Goal: Navigation & Orientation: Find specific page/section

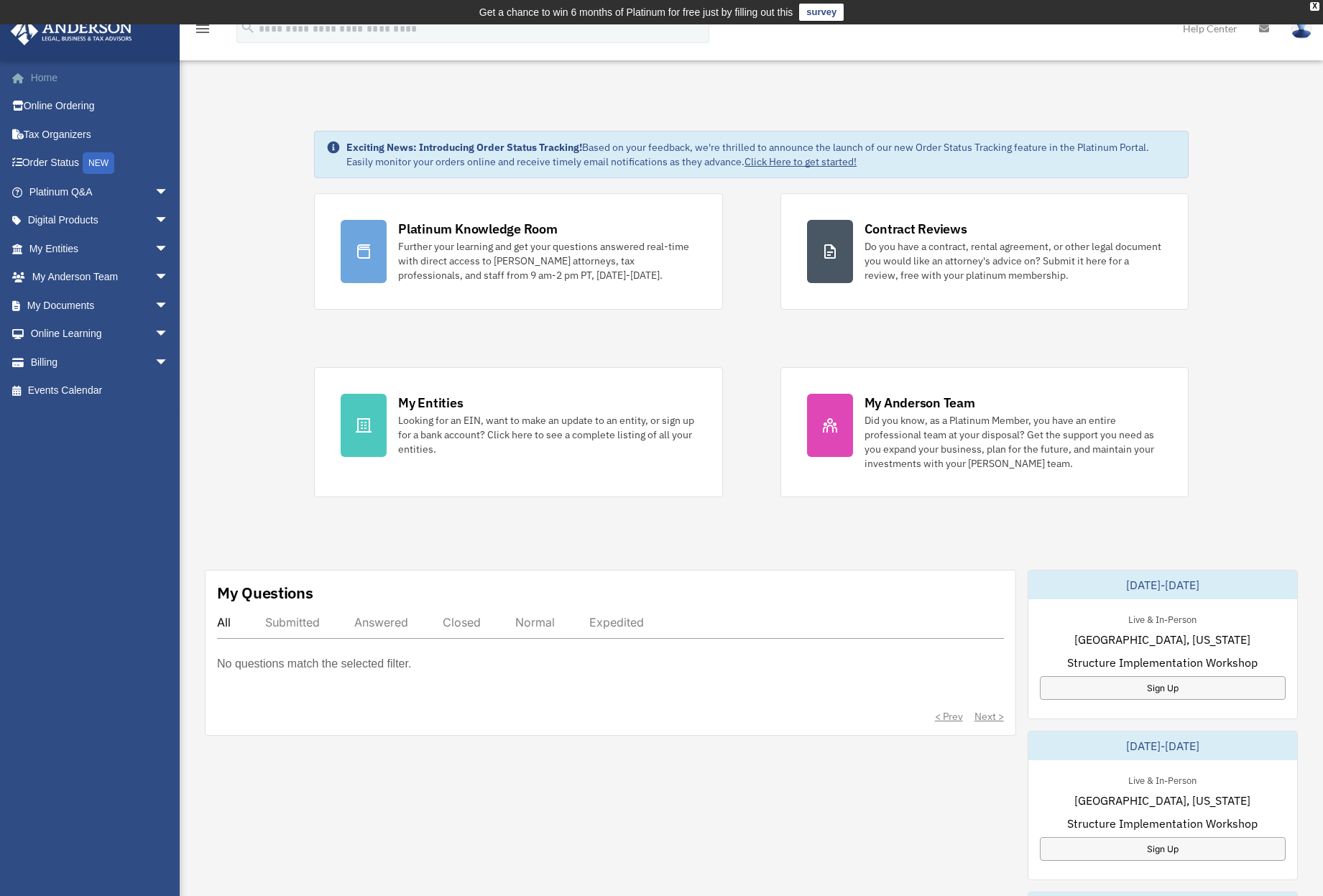
click at [46, 81] on link "Home" at bounding box center [100, 78] width 181 height 29
click at [58, 247] on link "My Entities arrow_drop_down" at bounding box center [100, 249] width 181 height 29
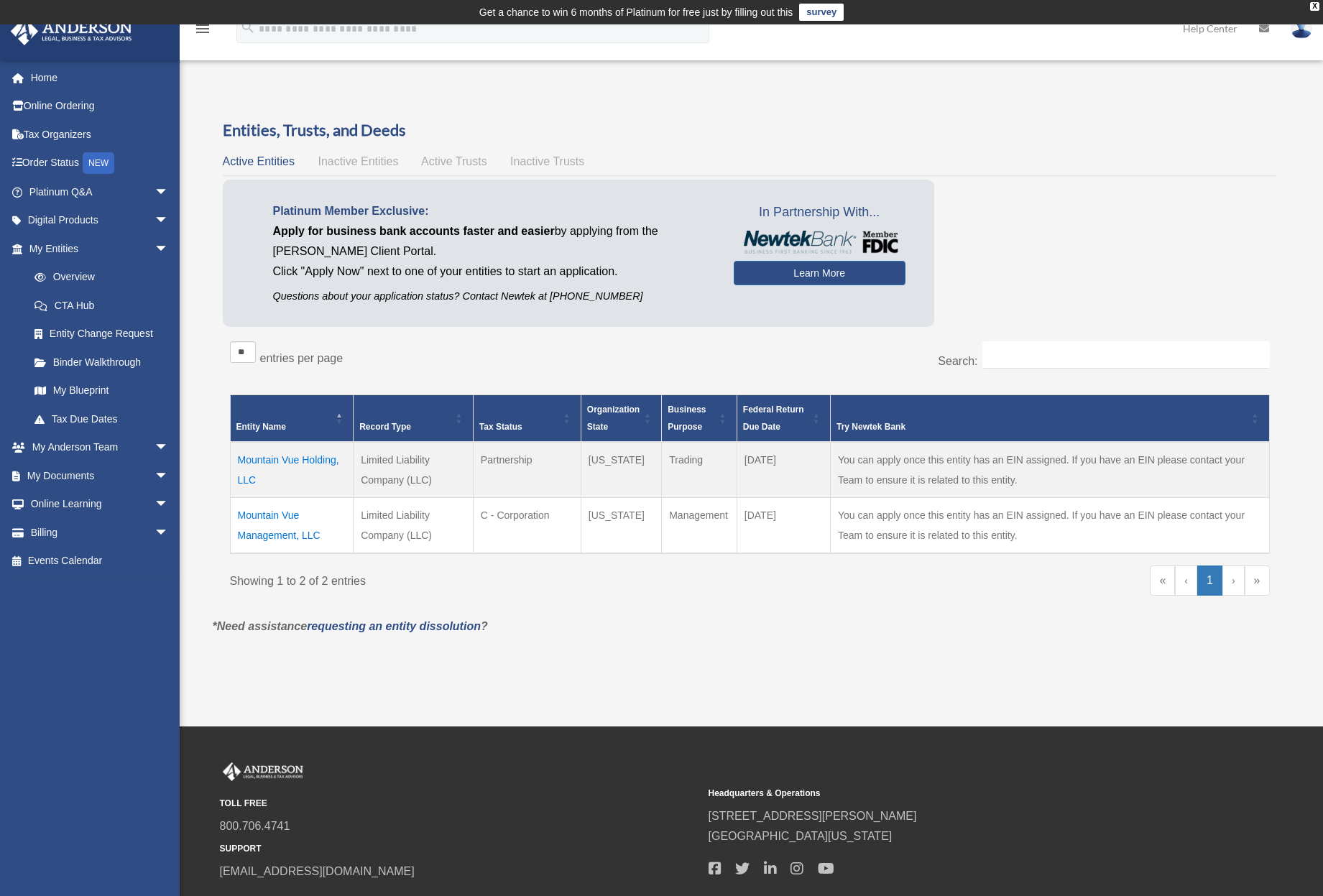
click at [641, 600] on div "Showing 1 to 2 of 2 entries « ‹ 1 › »" at bounding box center [750, 587] width 1040 height 43
click at [1265, 581] on link "»" at bounding box center [1257, 581] width 25 height 30
click at [1227, 580] on link "›" at bounding box center [1233, 581] width 22 height 30
click at [1264, 580] on link "»" at bounding box center [1257, 581] width 25 height 30
click at [1195, 581] on ul "« ‹ 1 › »" at bounding box center [1193, 587] width 152 height 43
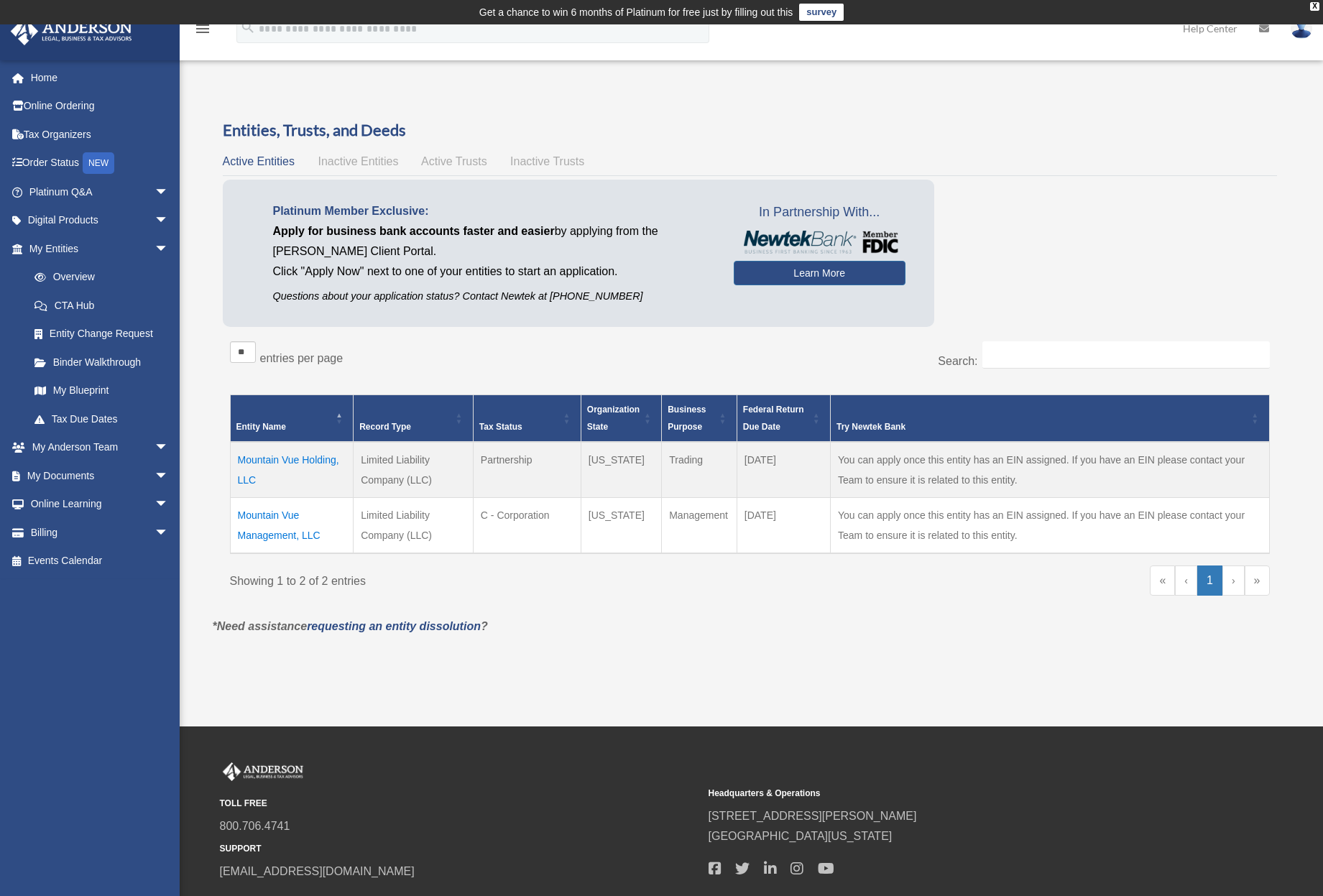
drag, startPoint x: 1142, startPoint y: 582, endPoint x: 1081, endPoint y: 578, distance: 61.1
click at [1142, 582] on ul "« ‹ 1 › »" at bounding box center [1193, 587] width 152 height 43
click at [902, 629] on p "*Need assistance requesting an entity dissolution ?" at bounding box center [750, 626] width 1096 height 20
click at [284, 459] on td "Mountain Vue Holding, LLC" at bounding box center [291, 470] width 123 height 56
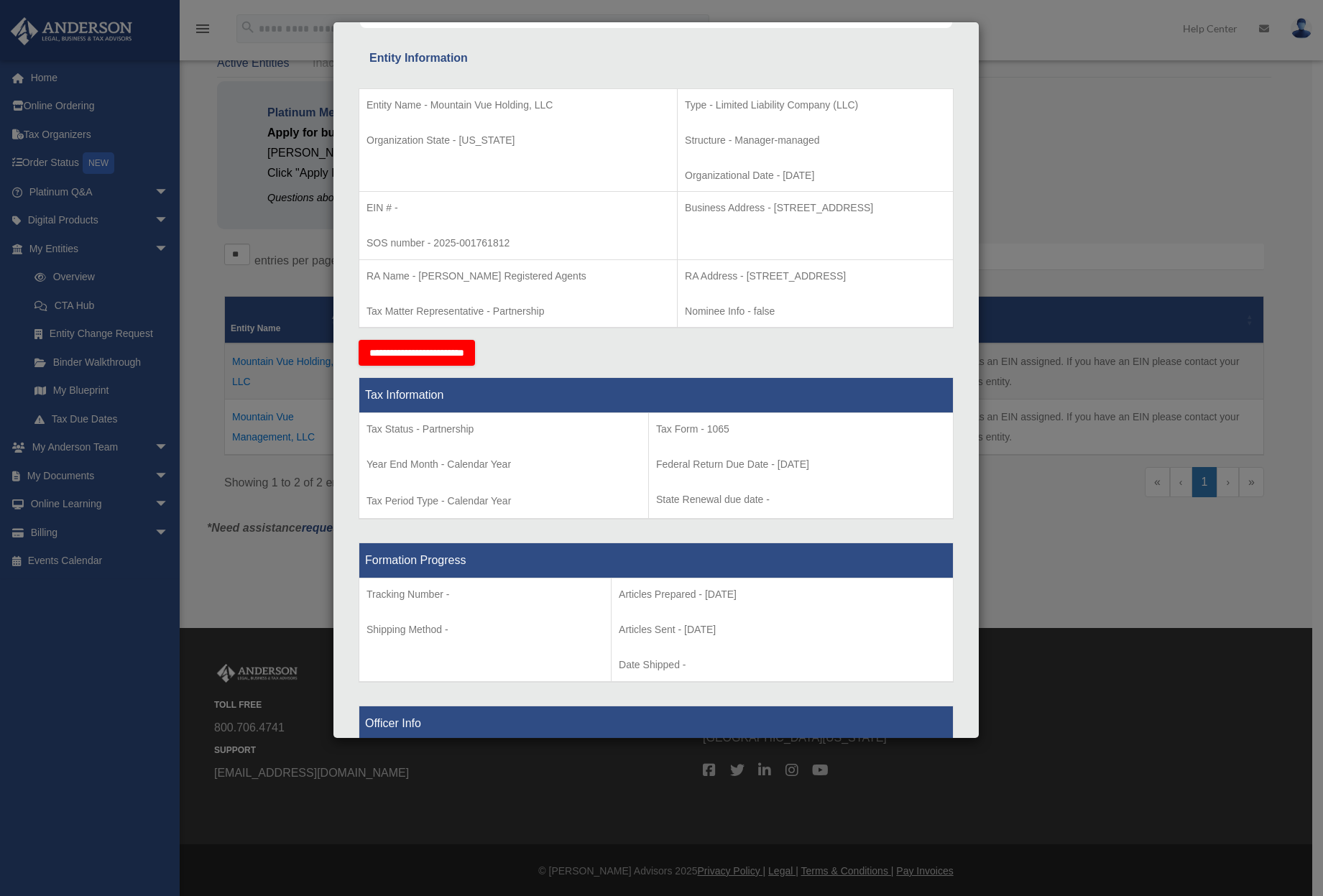
scroll to position [181, 0]
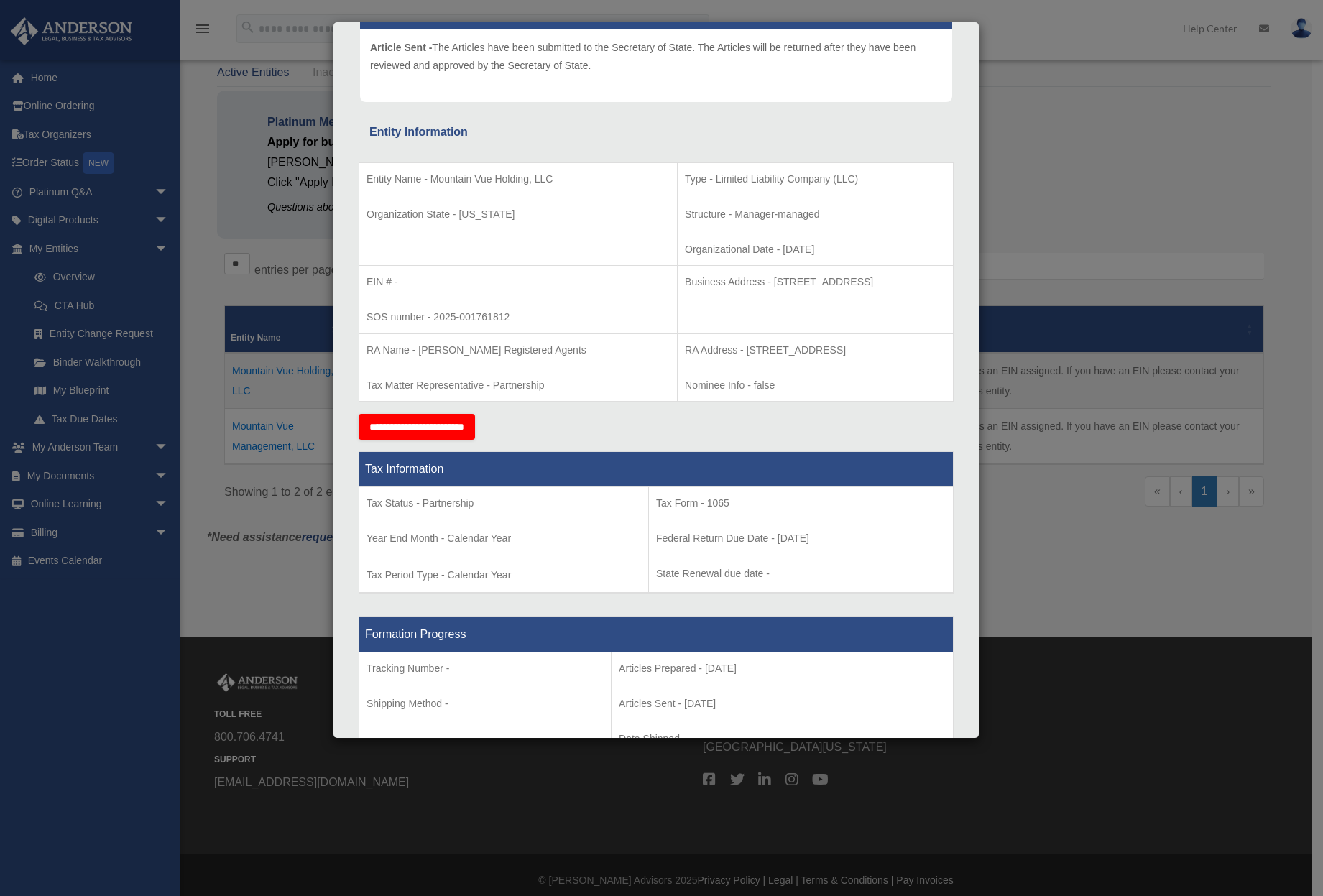
click at [1068, 164] on div "Details × Articles Sent Organizational Date" at bounding box center [661, 448] width 1323 height 896
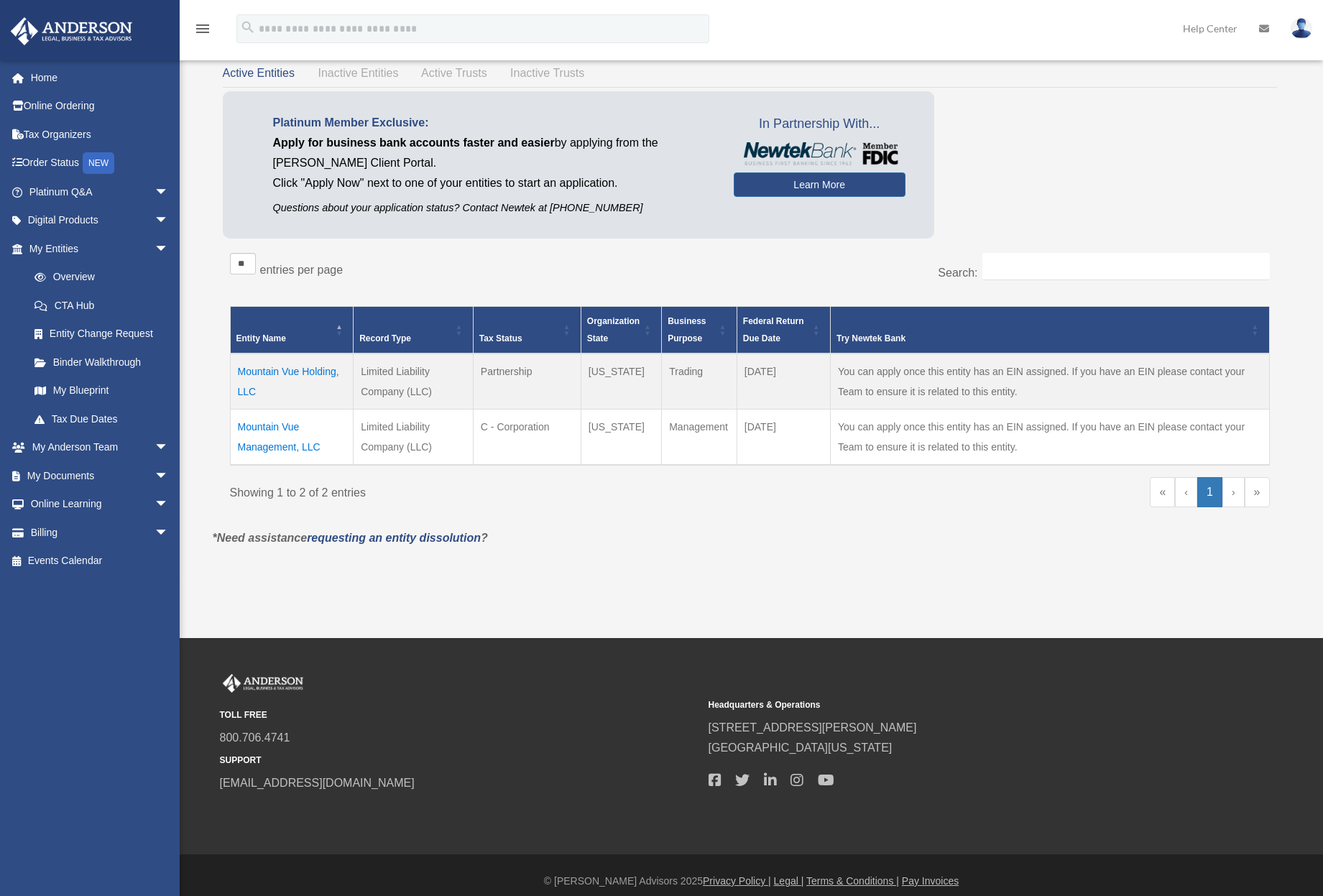
scroll to position [79, 0]
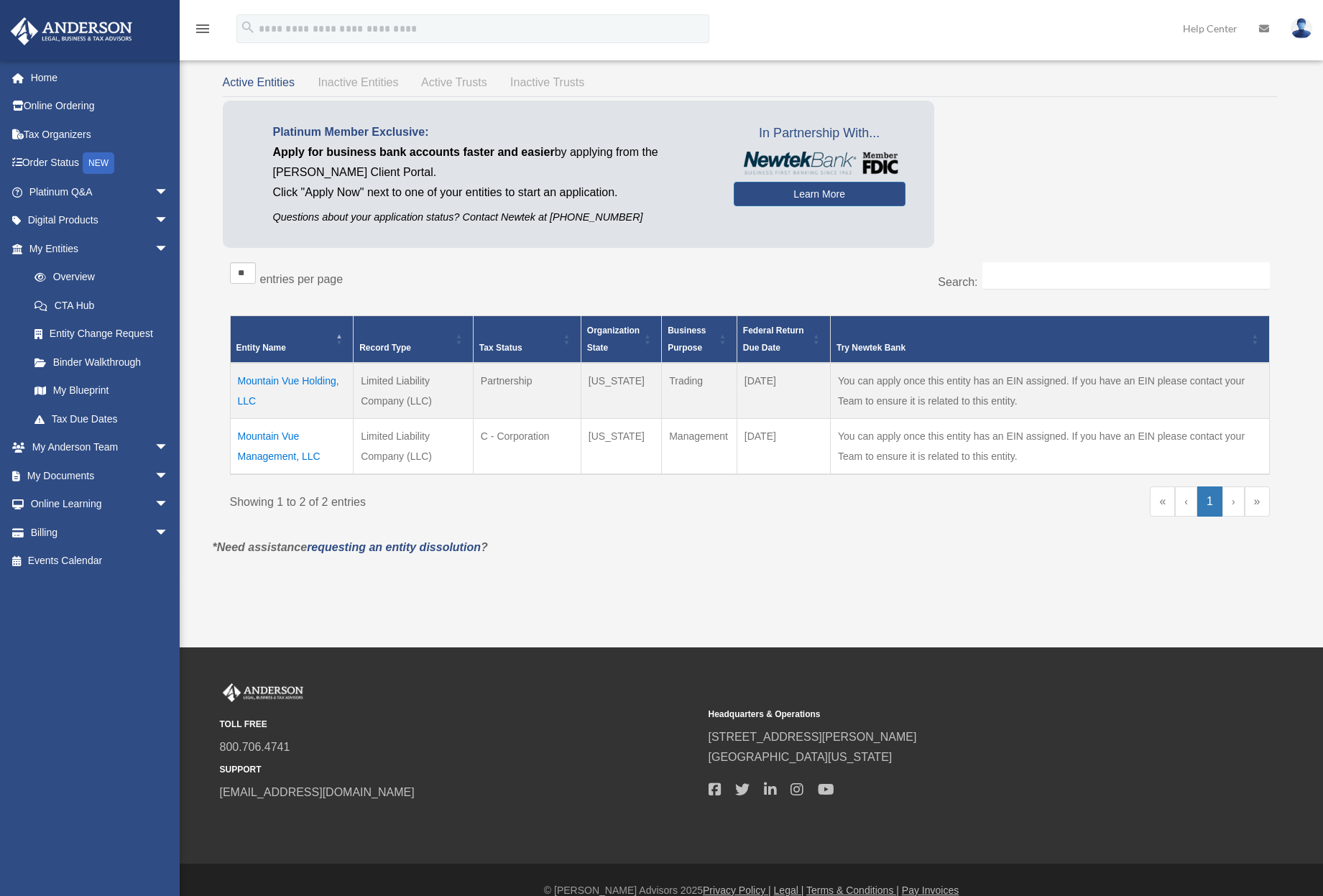
click at [274, 433] on td "Mountain Vue Management, LLC" at bounding box center [291, 446] width 123 height 56
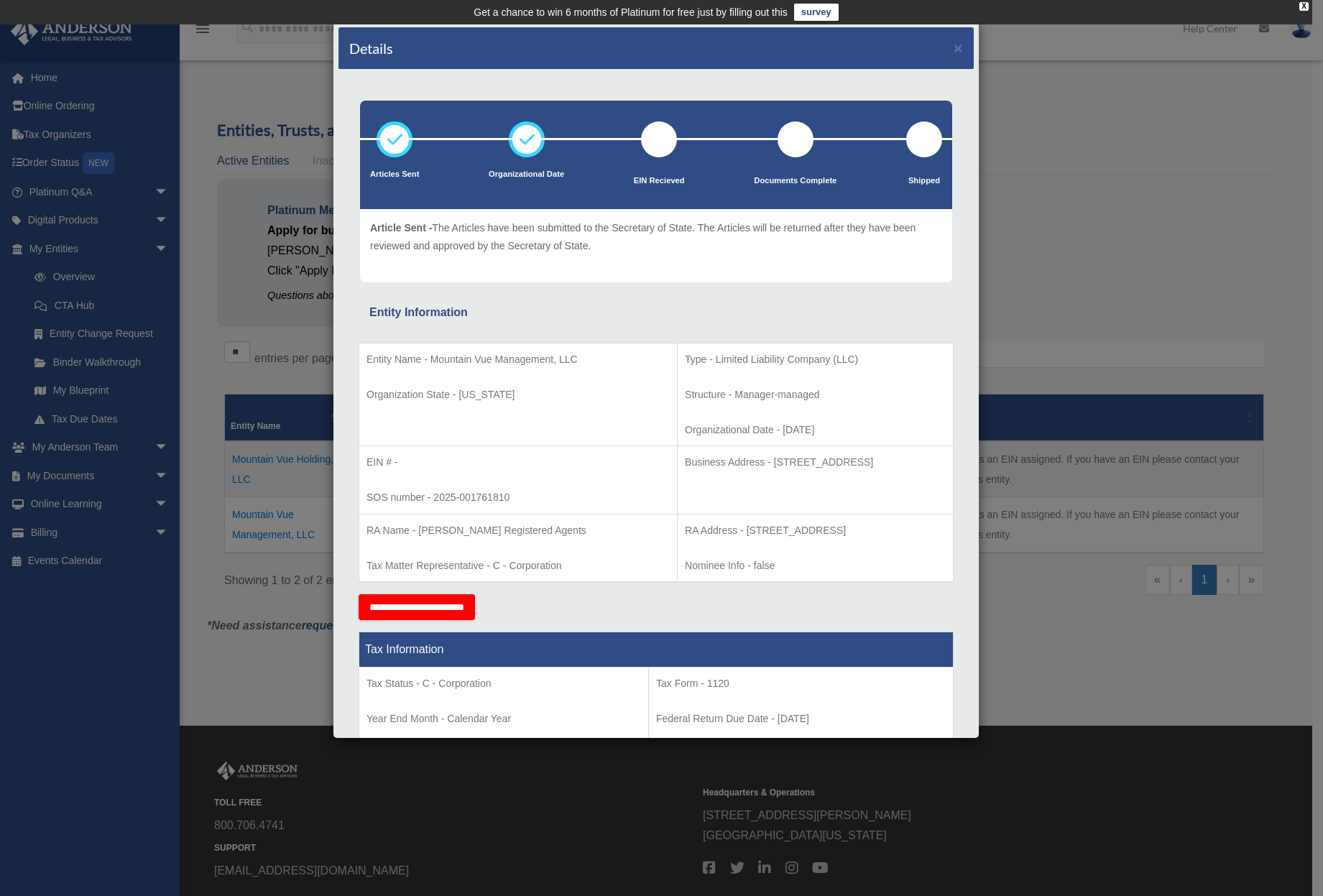
scroll to position [9, 0]
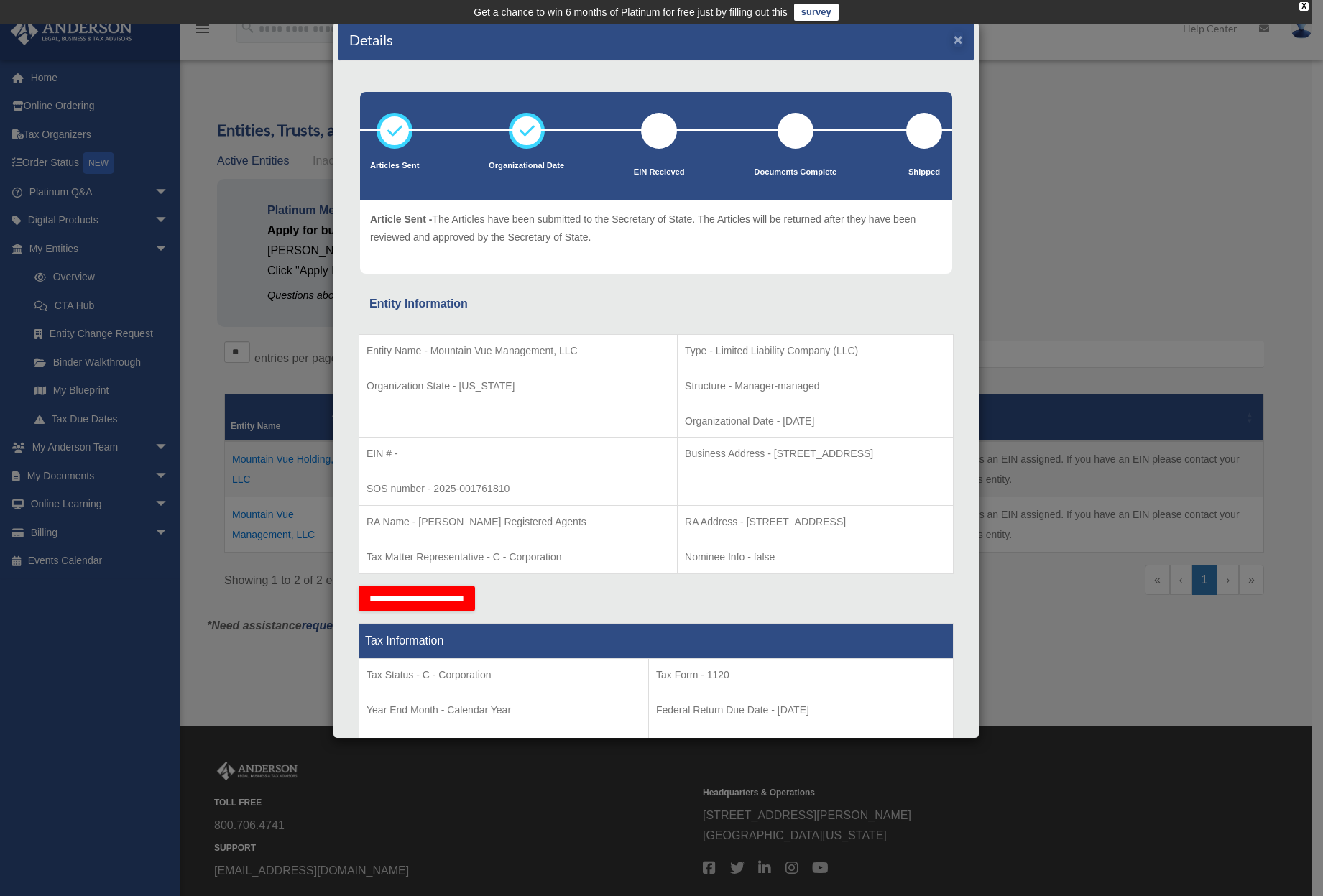
click at [953, 41] on button "×" at bounding box center [958, 39] width 9 height 15
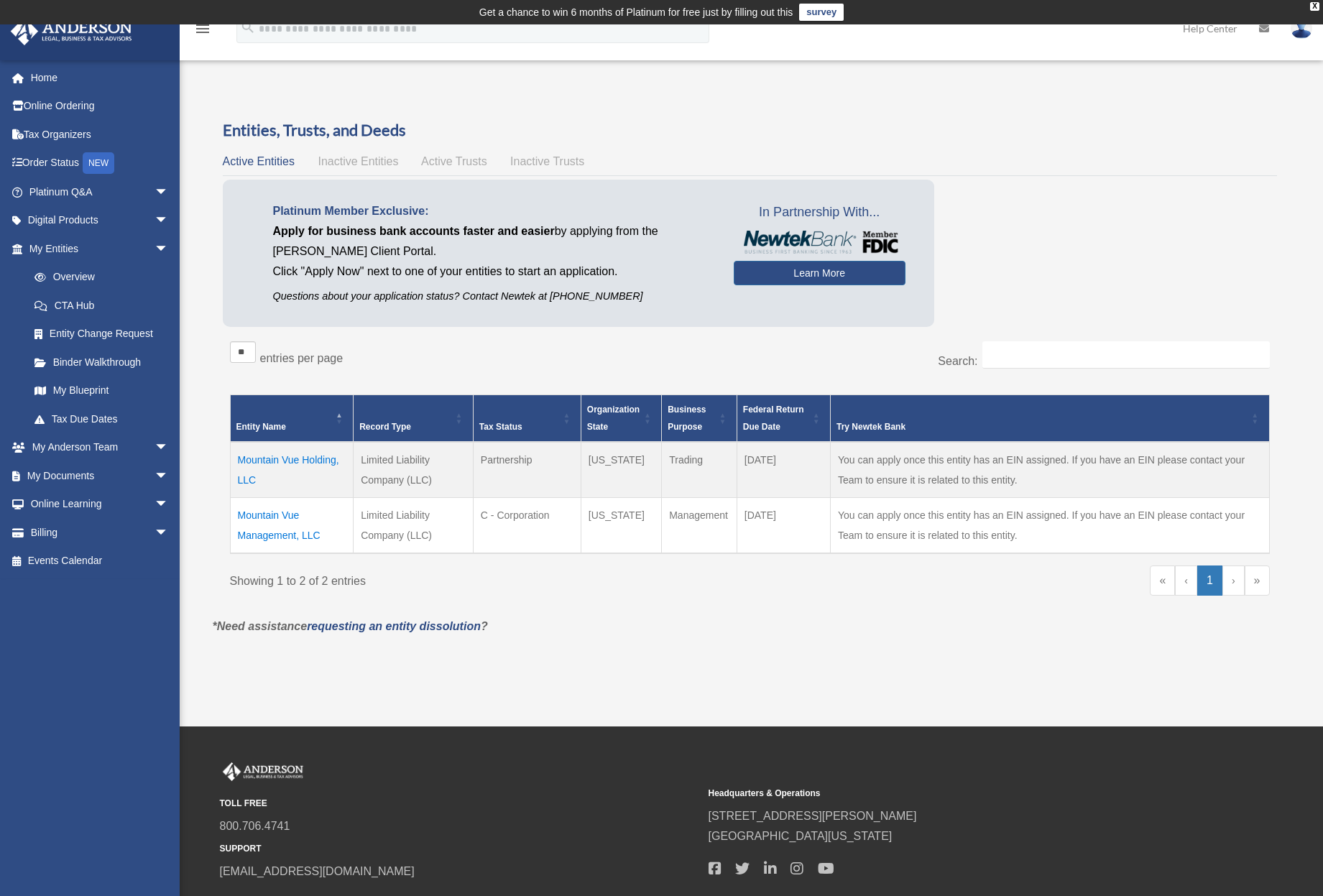
click at [294, 461] on td "Mountain Vue Holding, LLC" at bounding box center [291, 470] width 123 height 56
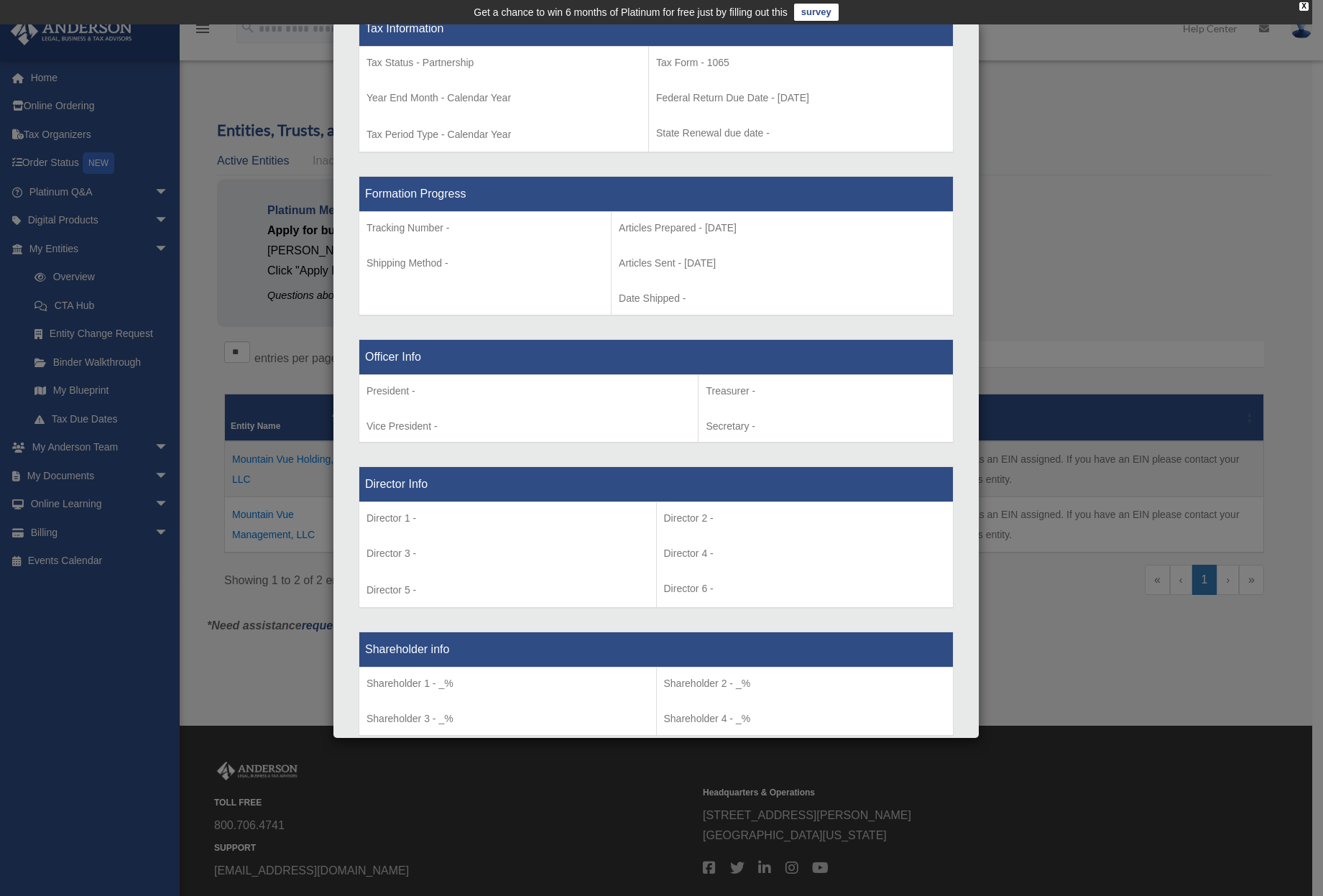
scroll to position [0, 0]
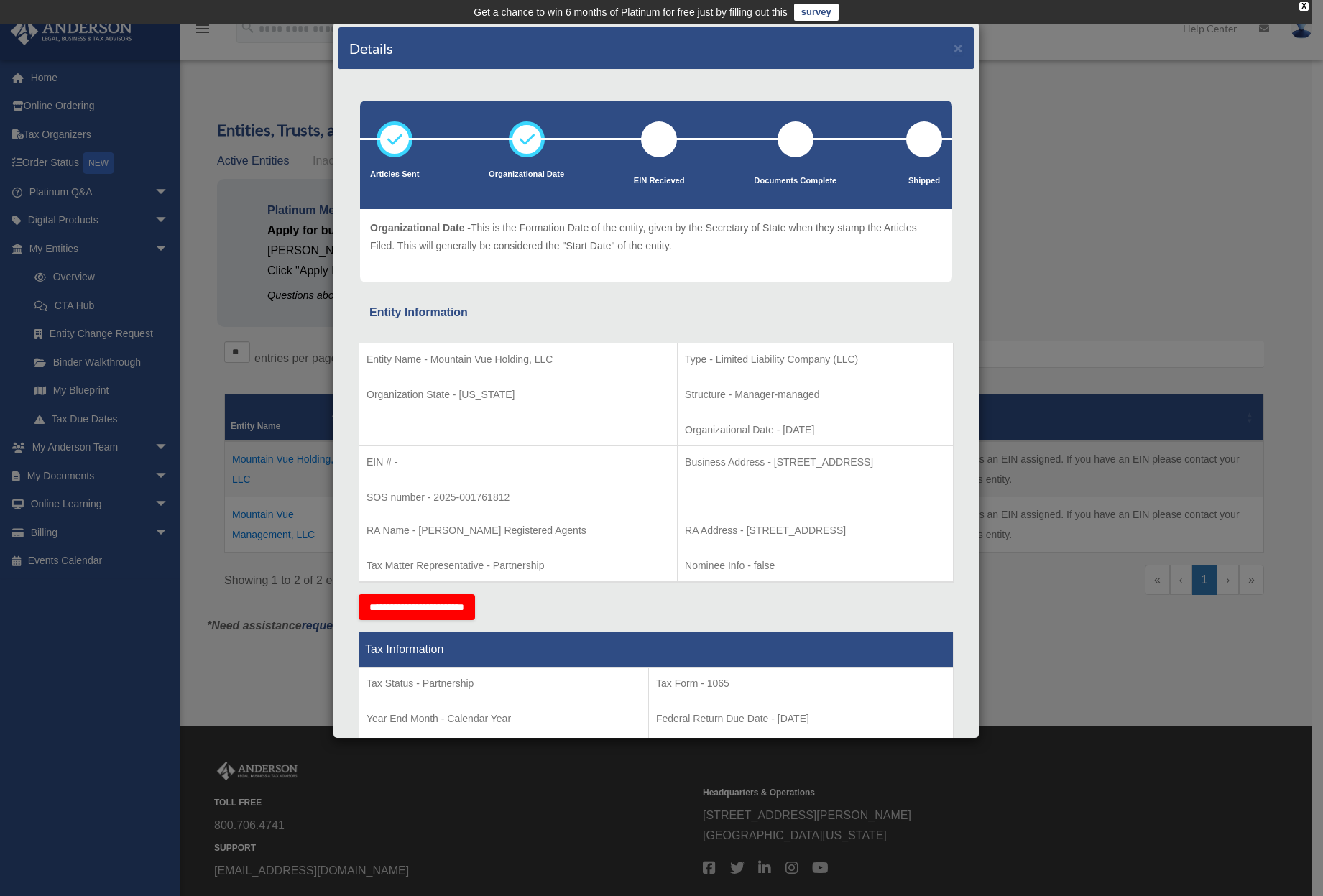
click at [1057, 135] on div "Details × Articles Sent Organizational Date" at bounding box center [661, 448] width 1323 height 896
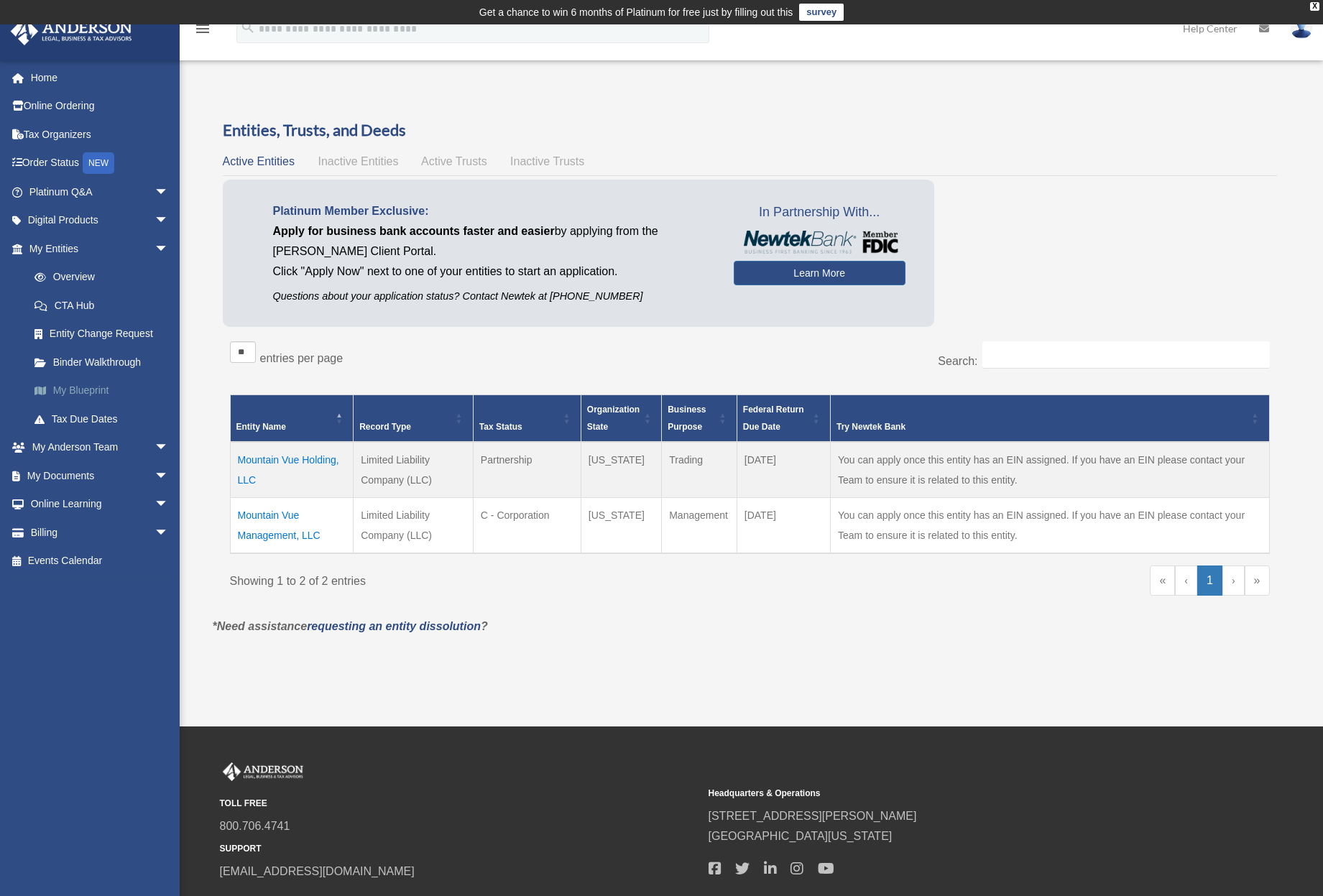
click at [78, 383] on link "My Blueprint" at bounding box center [105, 391] width 170 height 29
